Goal: Find specific page/section: Find specific page/section

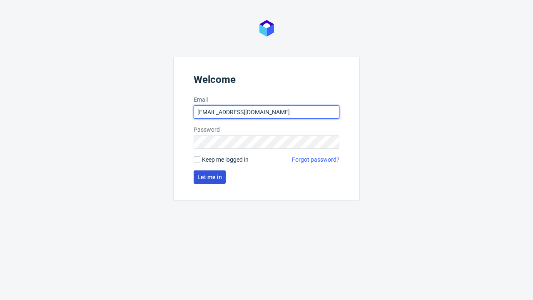
type input "[EMAIL_ADDRESS][DOMAIN_NAME]"
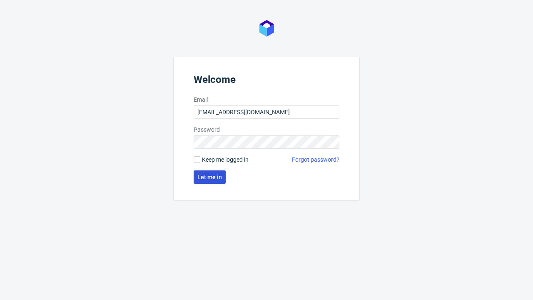
click at [209, 177] on span "Let me in" at bounding box center [209, 177] width 25 height 6
